Goal: Check status

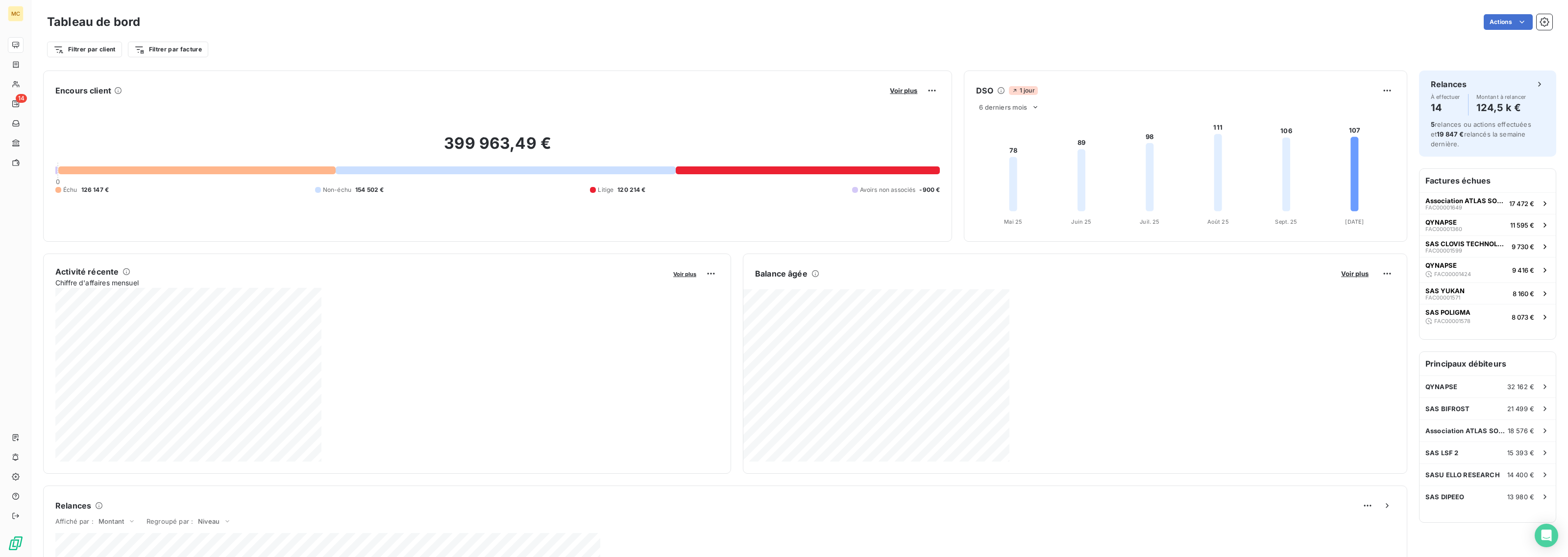
click at [896, 95] on button "Voir plus" at bounding box center [903, 91] width 33 height 9
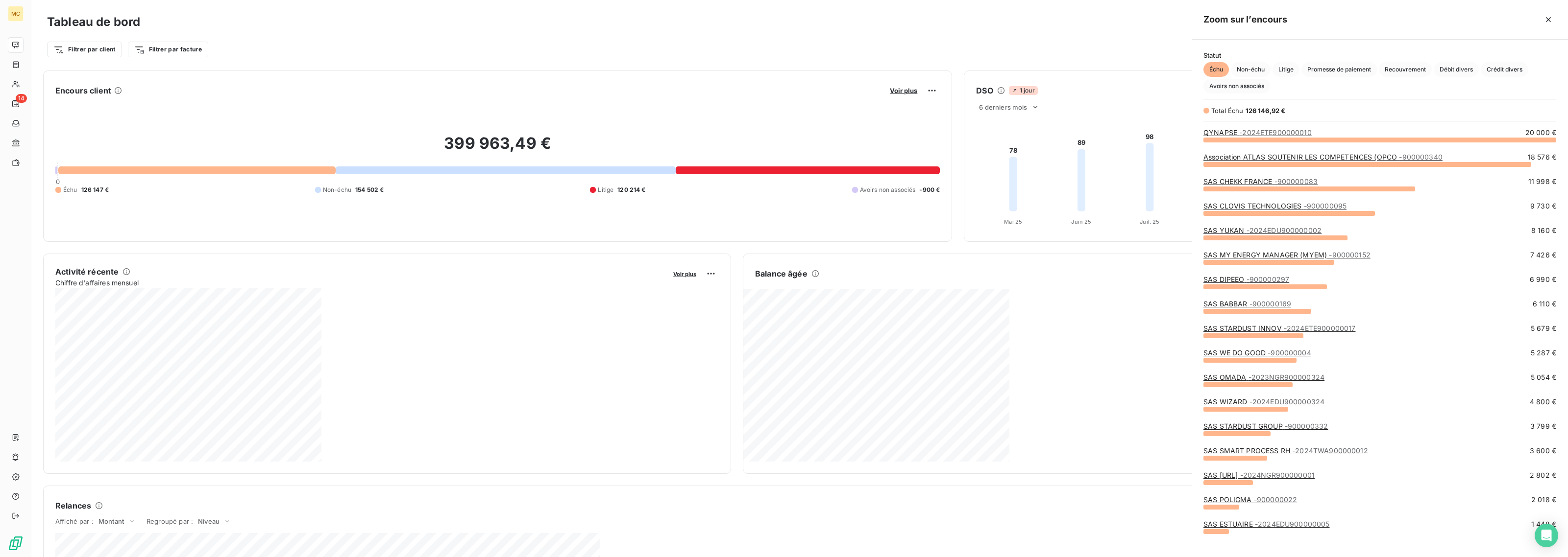
click at [897, 86] on div at bounding box center [784, 278] width 1568 height 557
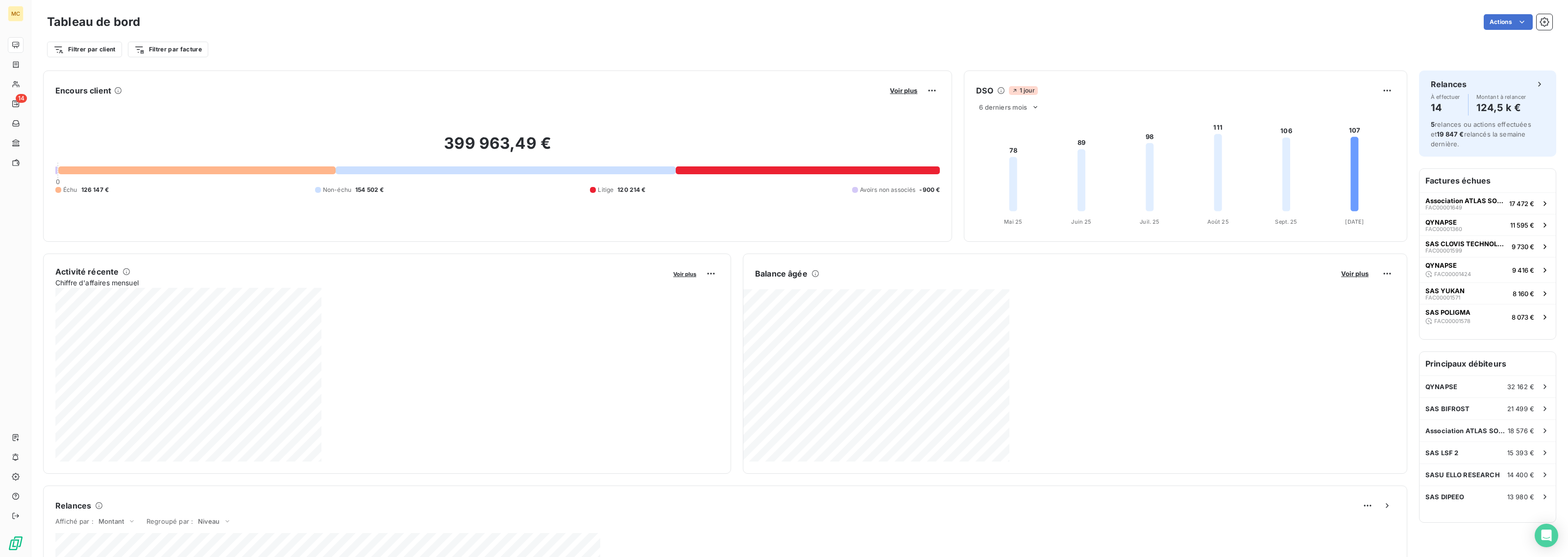
click at [897, 86] on span "Voir plus" at bounding box center [903, 91] width 27 height 8
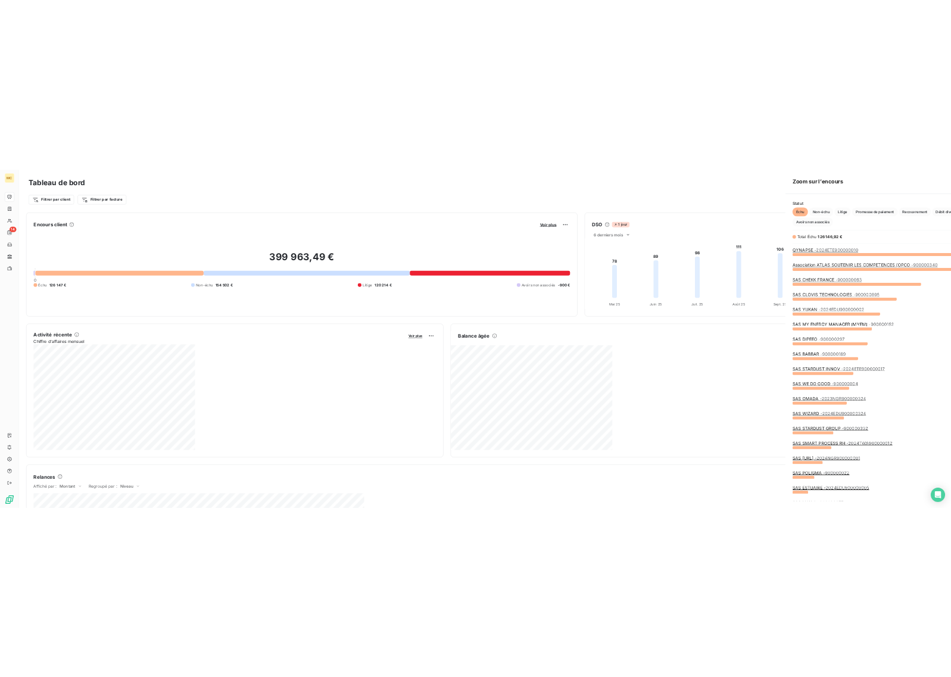
scroll to position [667, 446]
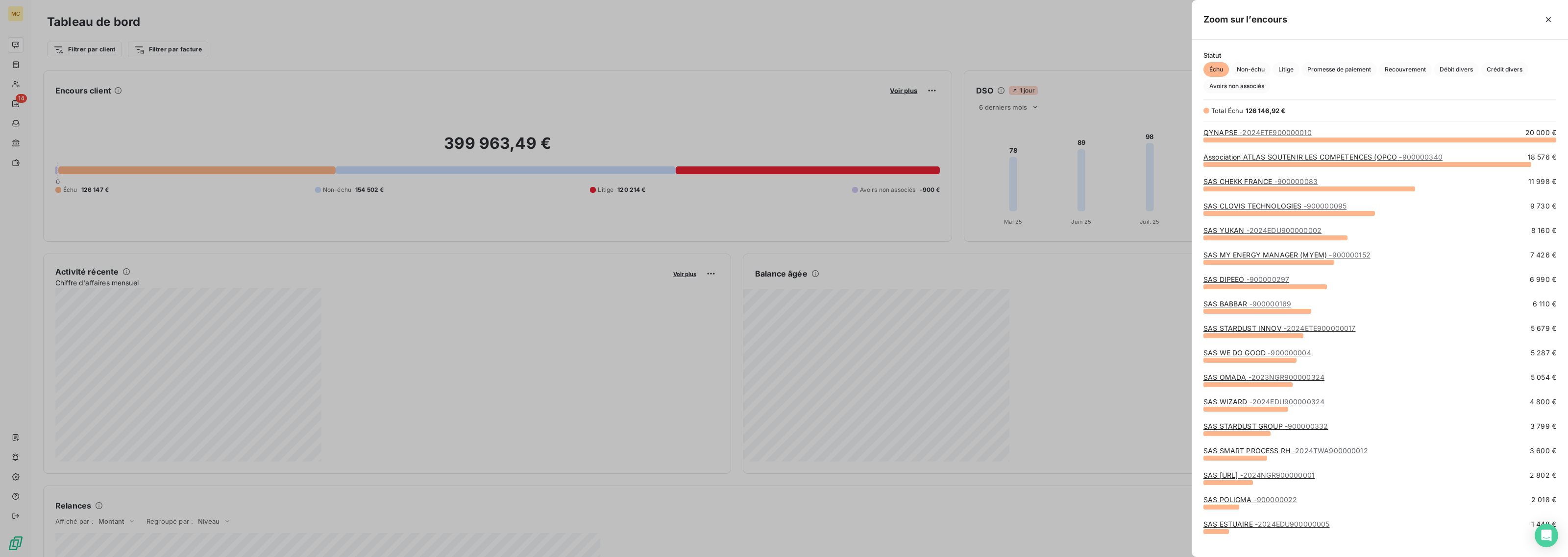
click at [1262, 298] on div "SAS DIPEEO - 900000297 6 990 €" at bounding box center [1380, 287] width 353 height 25
click at [1262, 304] on span "- 900000169" at bounding box center [1270, 304] width 42 height 8
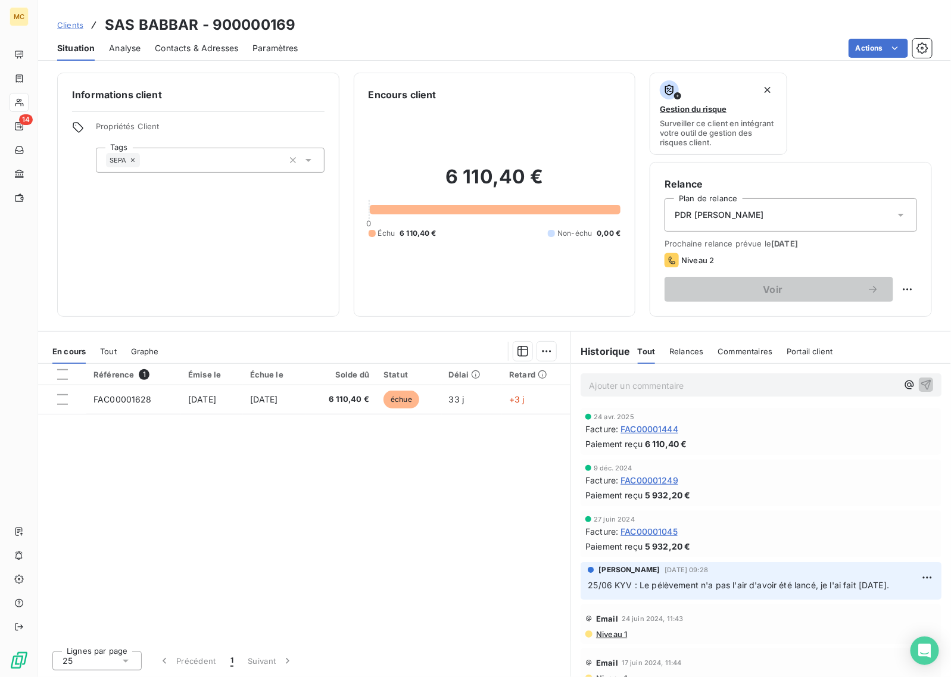
click at [225, 528] on div "Référence 1 Émise le Échue le Solde dû Statut Délai Retard FAC00001628 [DATE] […" at bounding box center [304, 502] width 532 height 277
click at [780, 208] on div "PDR [PERSON_NAME]" at bounding box center [790, 214] width 252 height 33
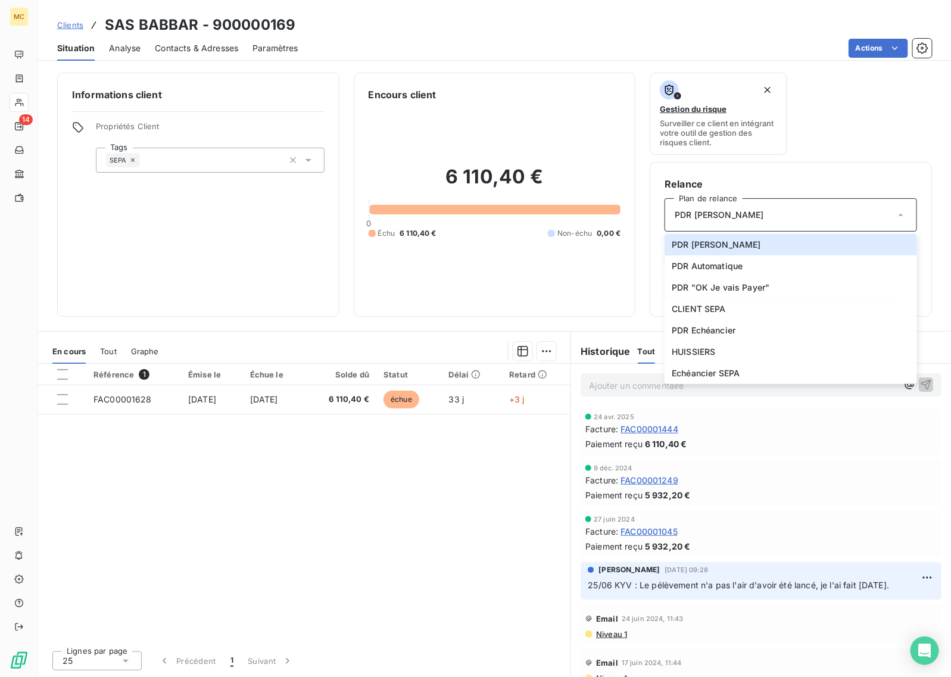
click at [510, 302] on div "Encours client 6 110,40 € 0 Échu 6 110,40 € Non-échu 0,00 €" at bounding box center [495, 195] width 282 height 244
